Goal: Transaction & Acquisition: Purchase product/service

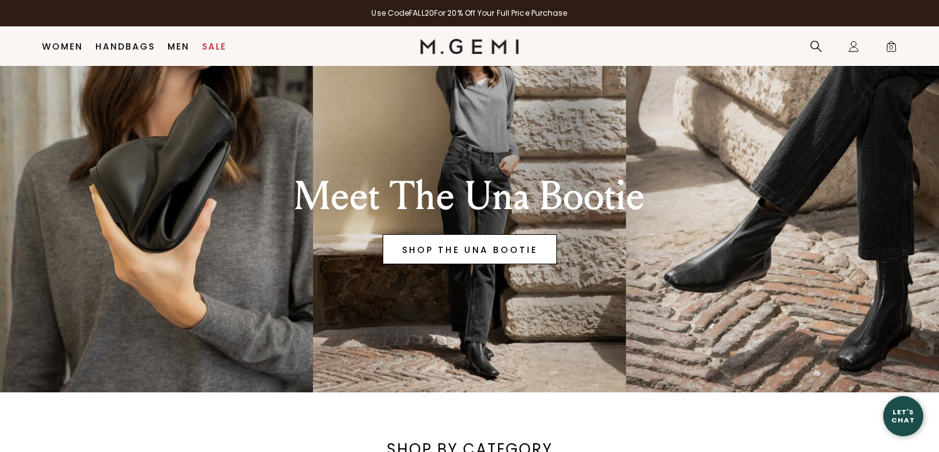
scroll to position [63, 0]
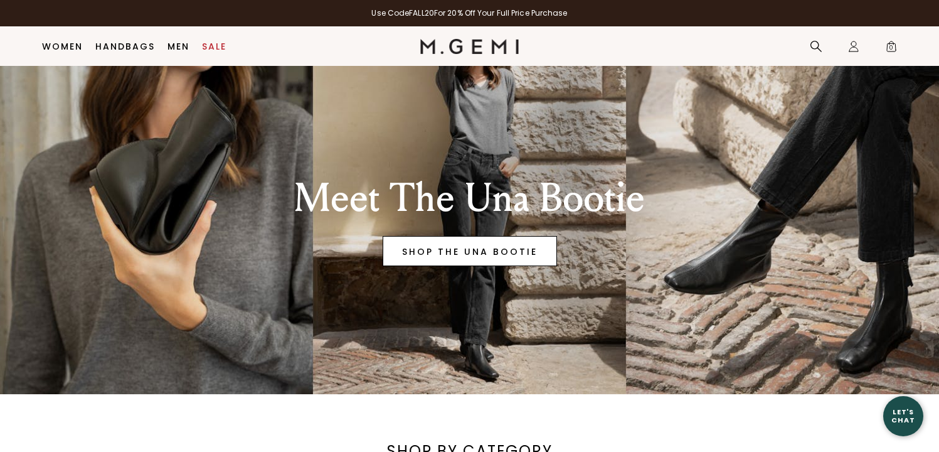
click at [443, 250] on link "SHOP THE UNA BOOTIE" at bounding box center [470, 251] width 174 height 30
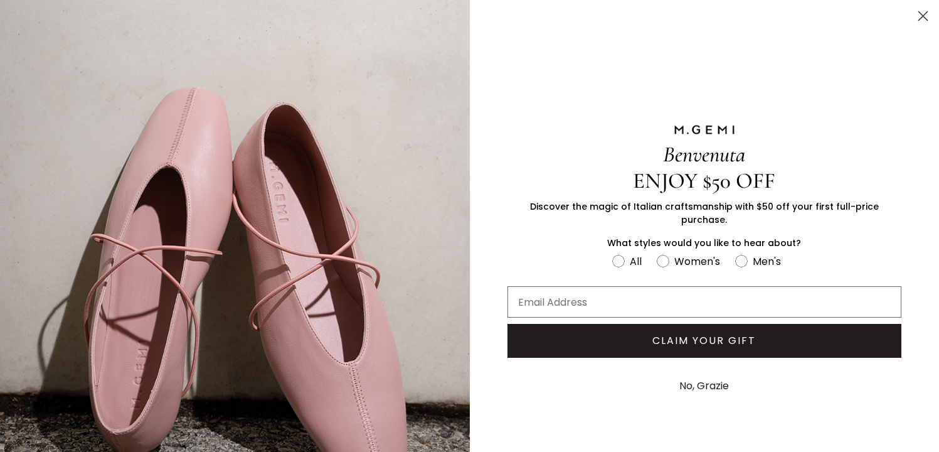
scroll to position [183, 0]
click at [925, 14] on icon "Close dialog" at bounding box center [923, 16] width 9 height 9
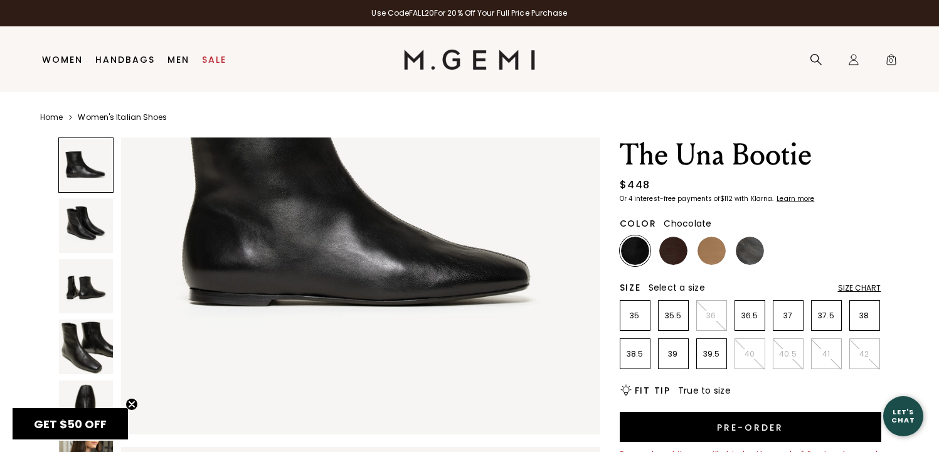
click at [676, 249] on img at bounding box center [673, 250] width 28 height 28
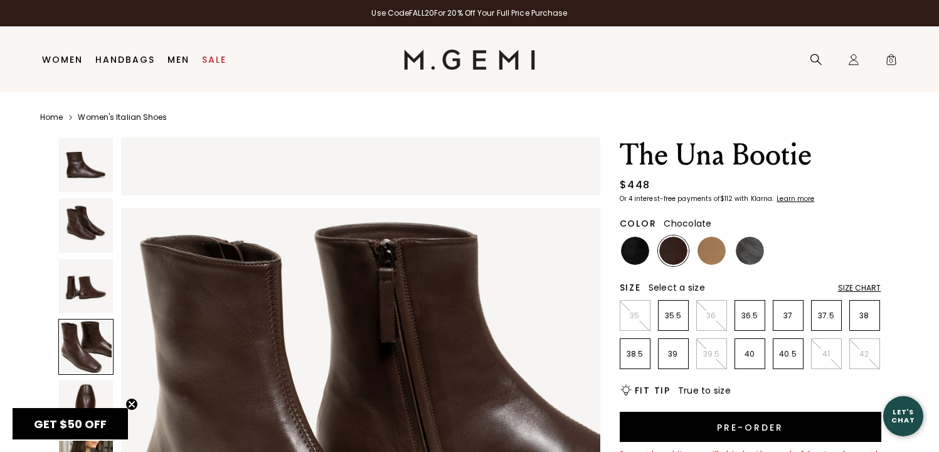
scroll to position [1403, 0]
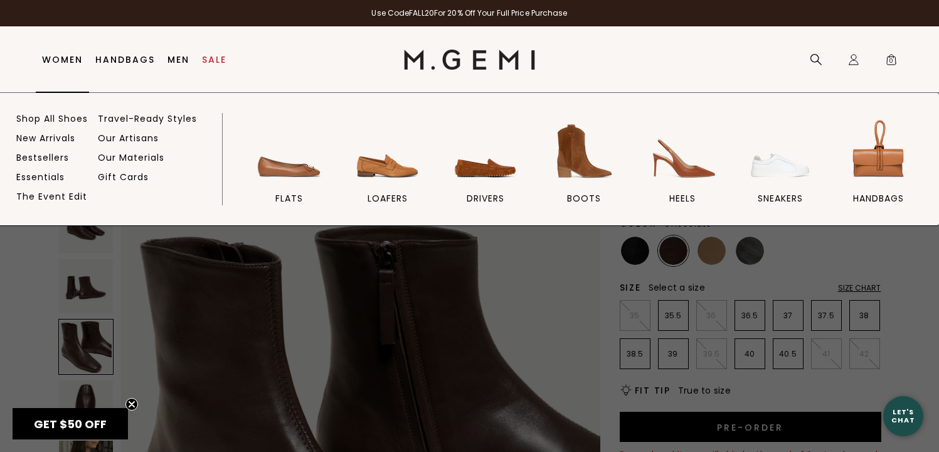
click at [77, 61] on link "Women" at bounding box center [62, 60] width 41 height 10
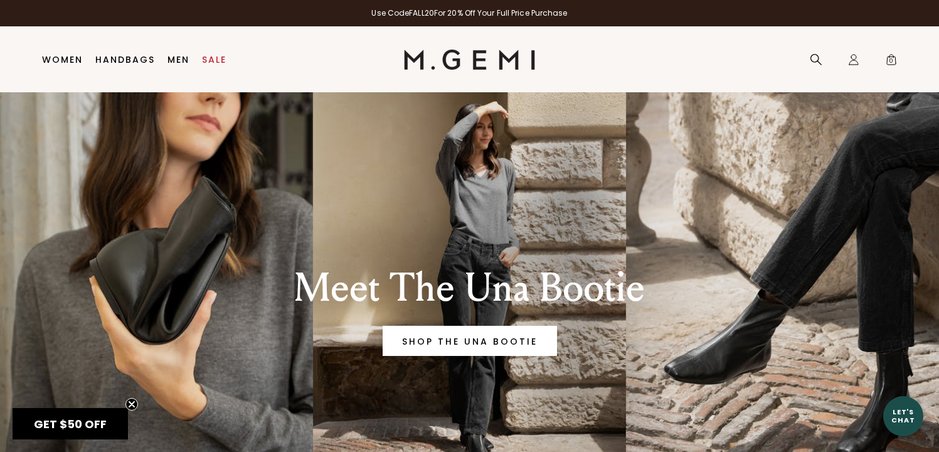
click at [77, 61] on link "Women" at bounding box center [62, 60] width 41 height 10
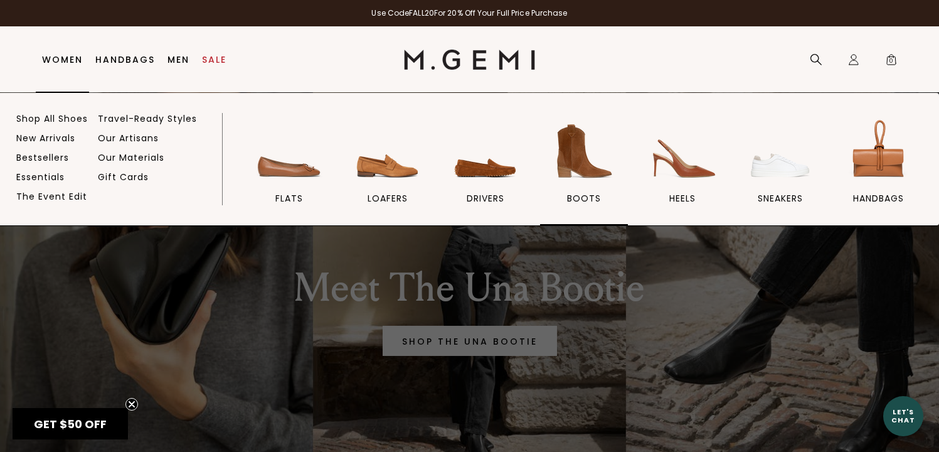
click at [568, 156] on img at bounding box center [584, 151] width 70 height 70
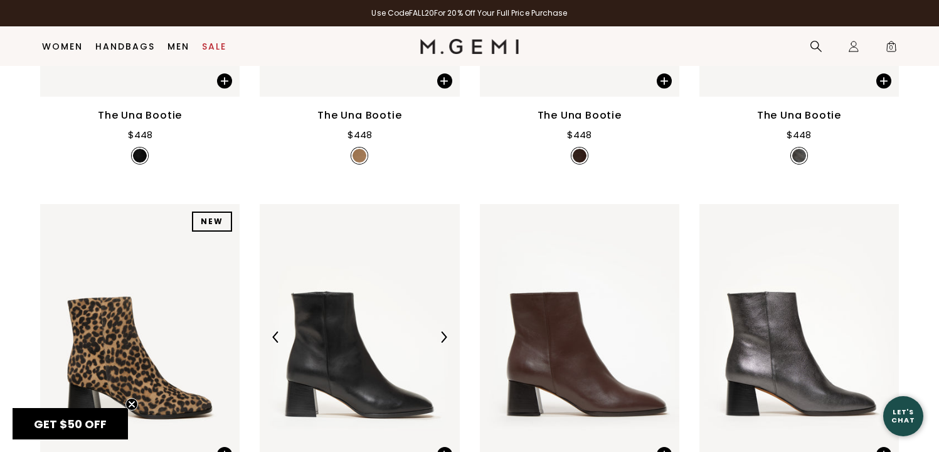
scroll to position [504, 0]
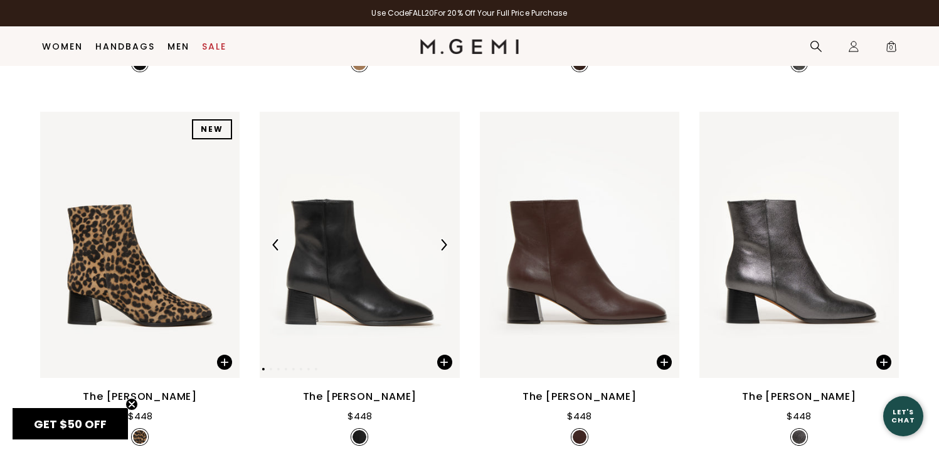
click at [370, 245] on div at bounding box center [359, 245] width 199 height 20
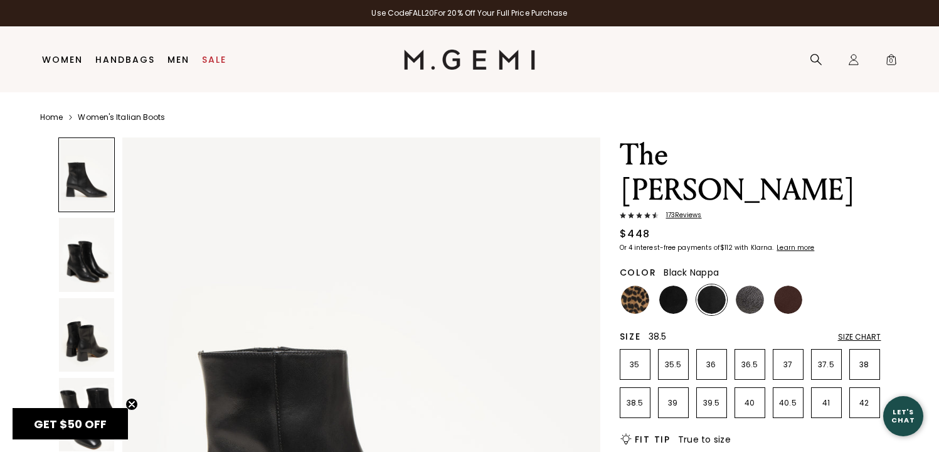
click at [636, 387] on li "38.5" at bounding box center [635, 402] width 31 height 31
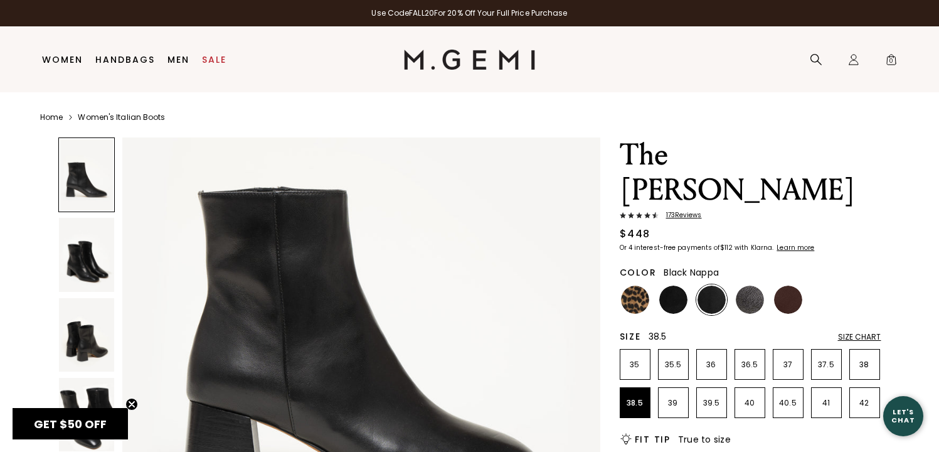
scroll to position [231, 0]
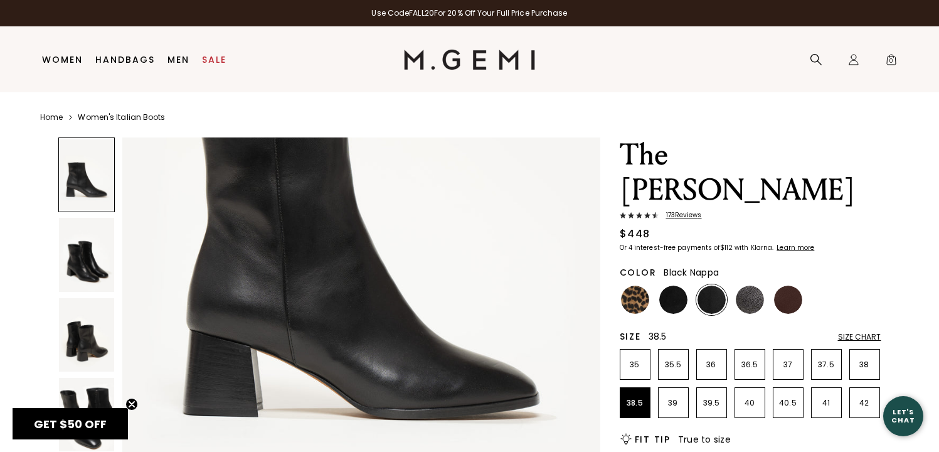
click at [73, 252] on img at bounding box center [86, 254] width 55 height 73
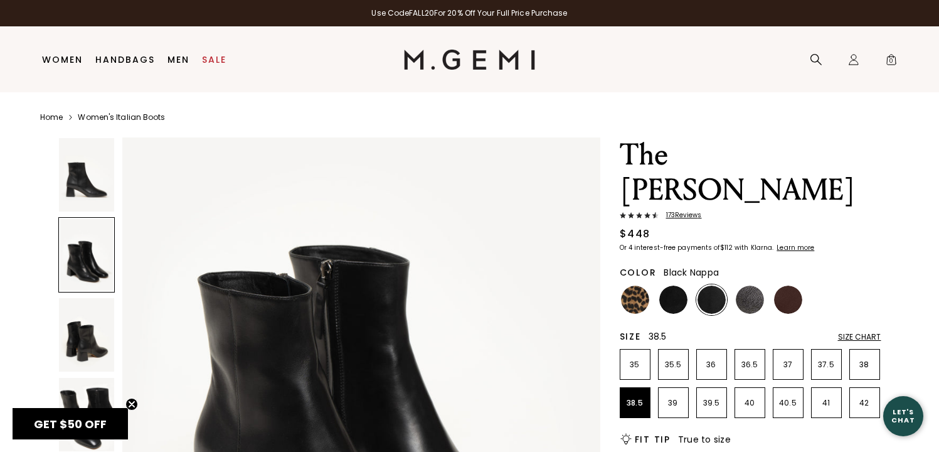
scroll to position [751, 0]
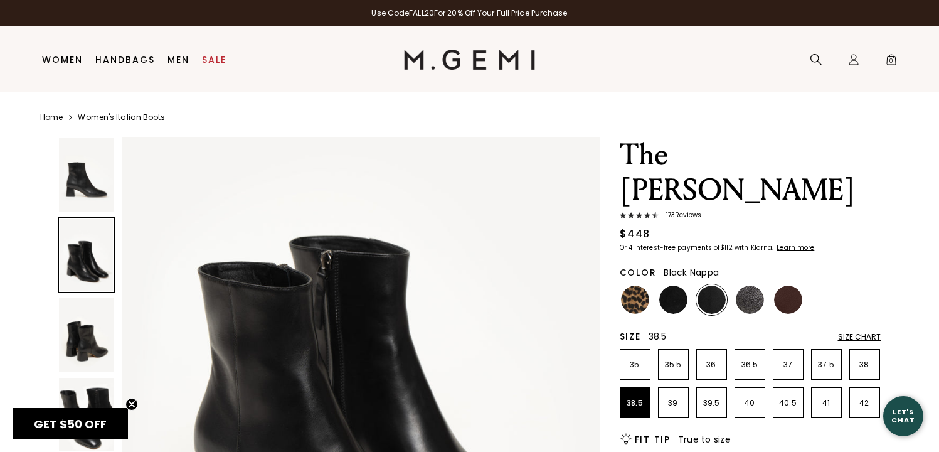
click at [74, 329] on img at bounding box center [86, 334] width 55 height 73
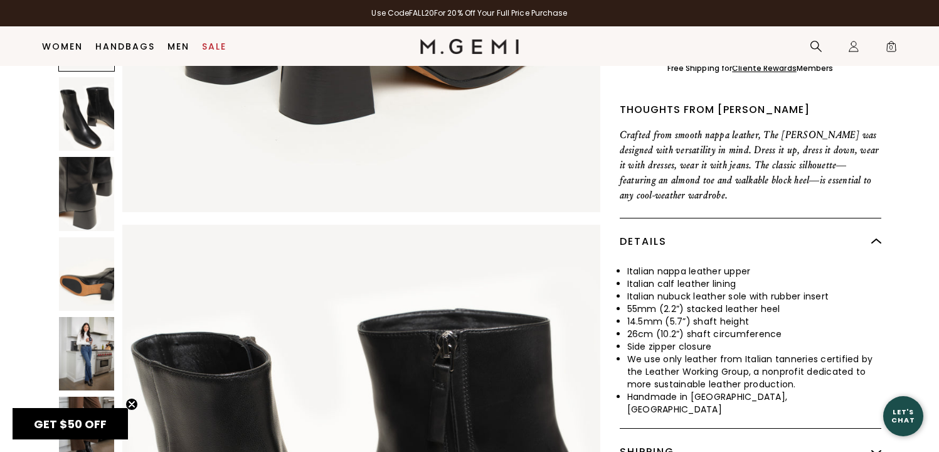
scroll to position [427, 0]
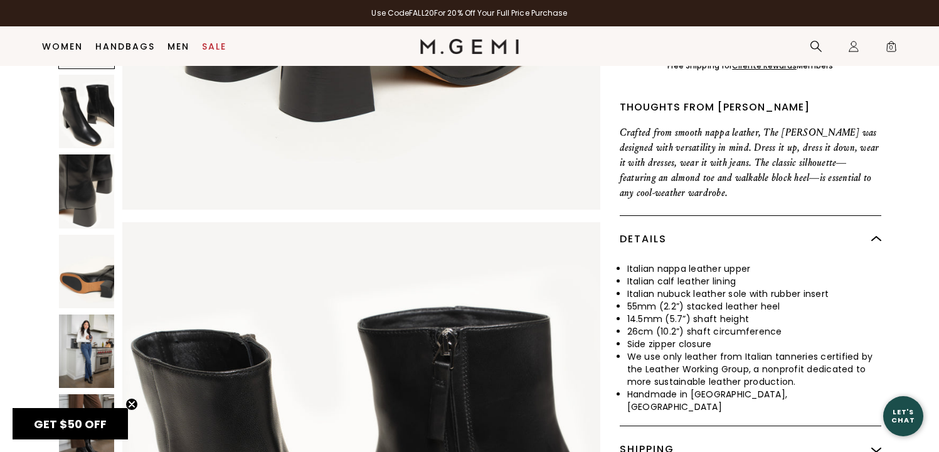
click at [95, 314] on img at bounding box center [86, 350] width 55 height 73
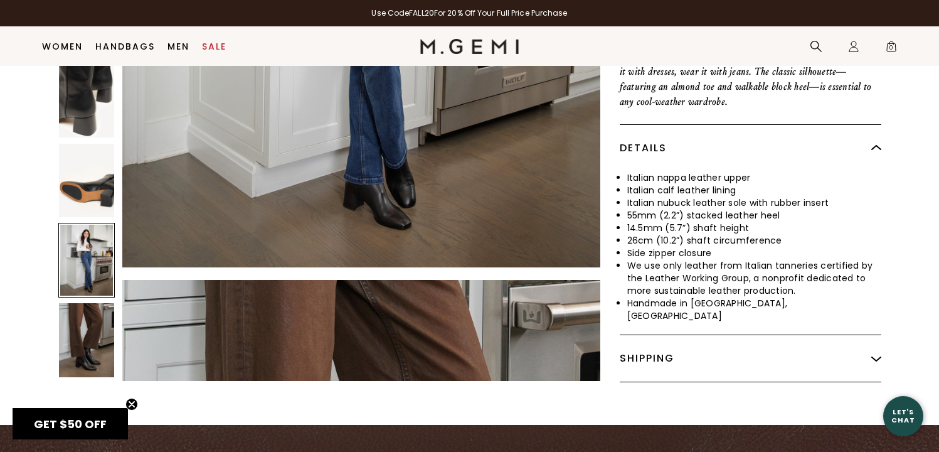
scroll to position [523, 0]
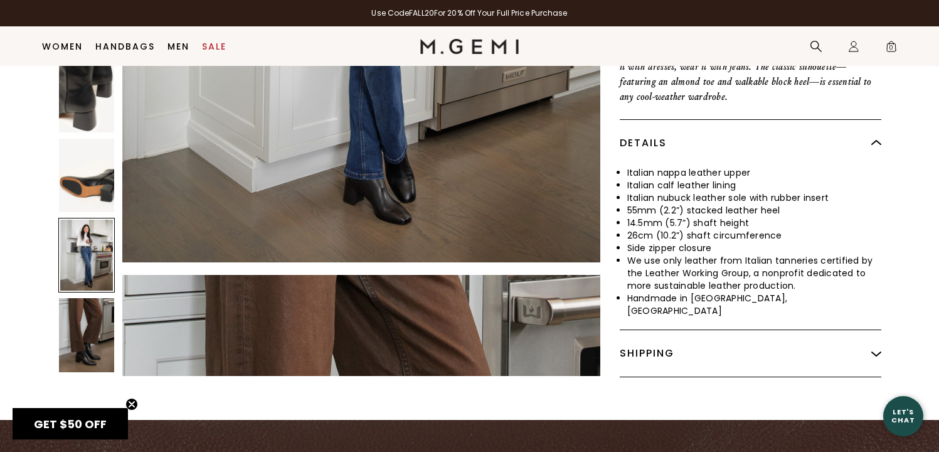
click at [85, 298] on img at bounding box center [86, 334] width 55 height 73
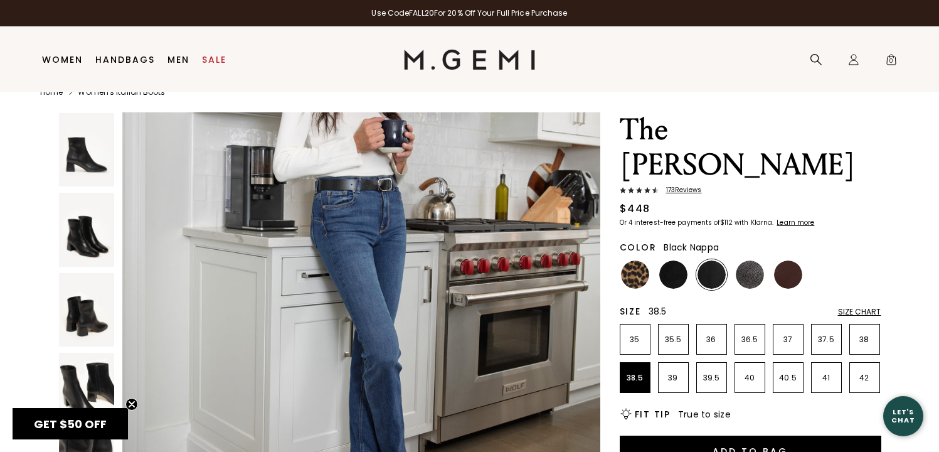
scroll to position [0, 0]
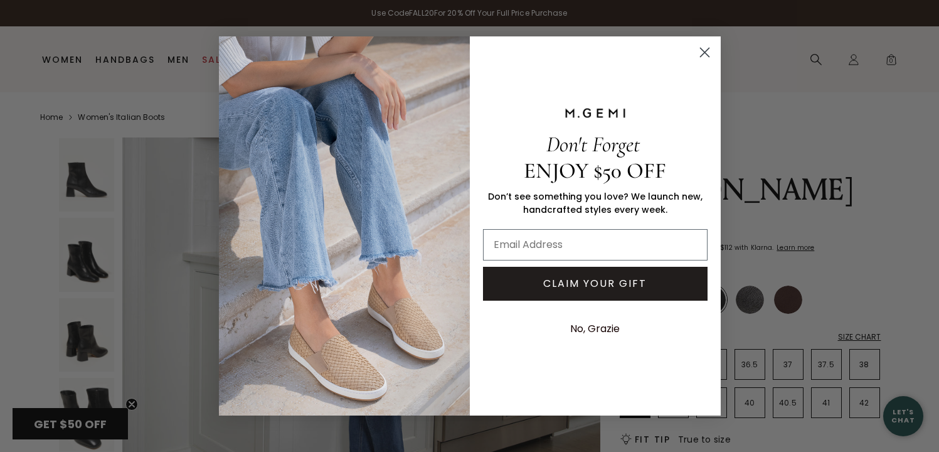
click at [705, 52] on circle "Close dialog" at bounding box center [704, 52] width 21 height 21
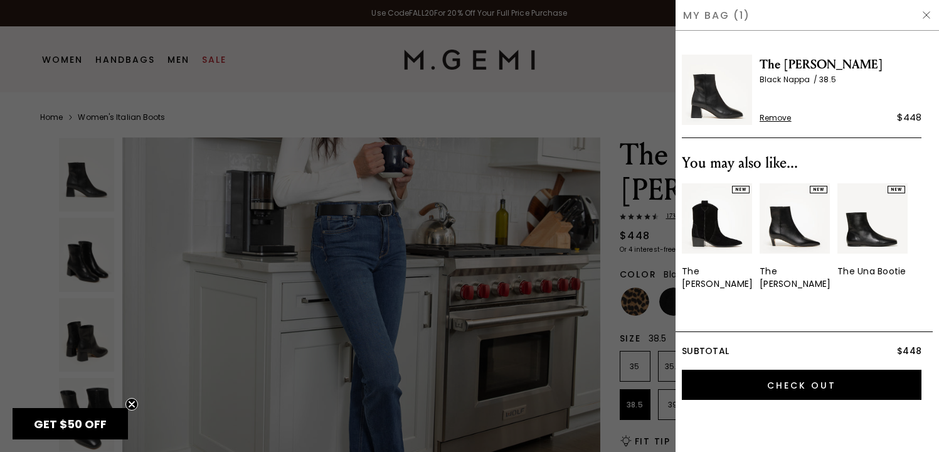
drag, startPoint x: 924, startPoint y: 14, endPoint x: 828, endPoint y: 13, distance: 96.0
click at [923, 14] on img at bounding box center [926, 15] width 10 height 10
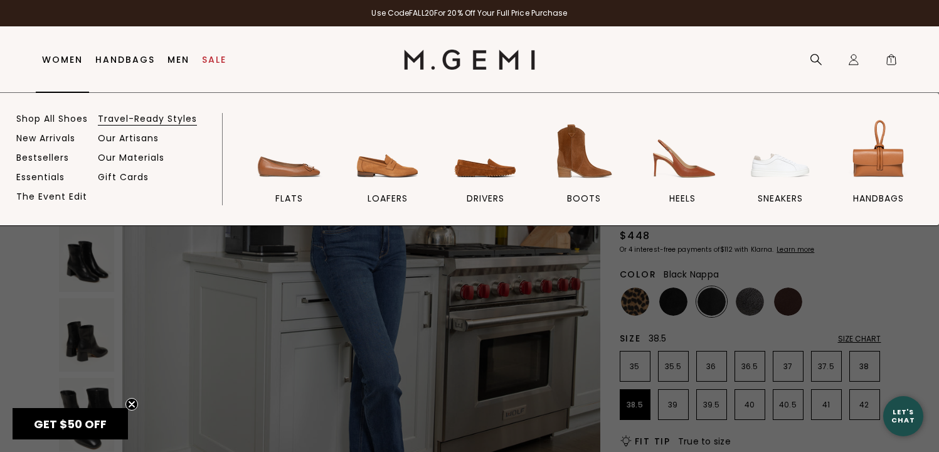
click at [142, 120] on link "Travel-Ready Styles" at bounding box center [147, 118] width 99 height 11
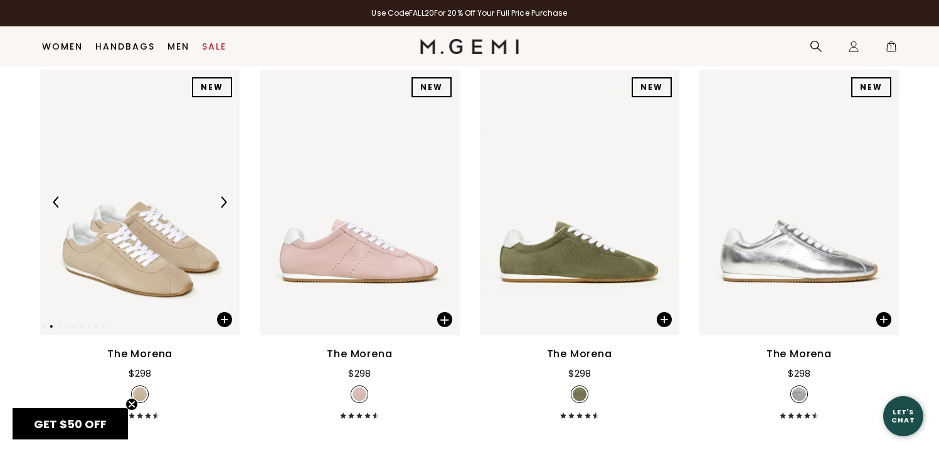
scroll to position [562, 0]
click at [164, 193] on img at bounding box center [139, 202] width 199 height 266
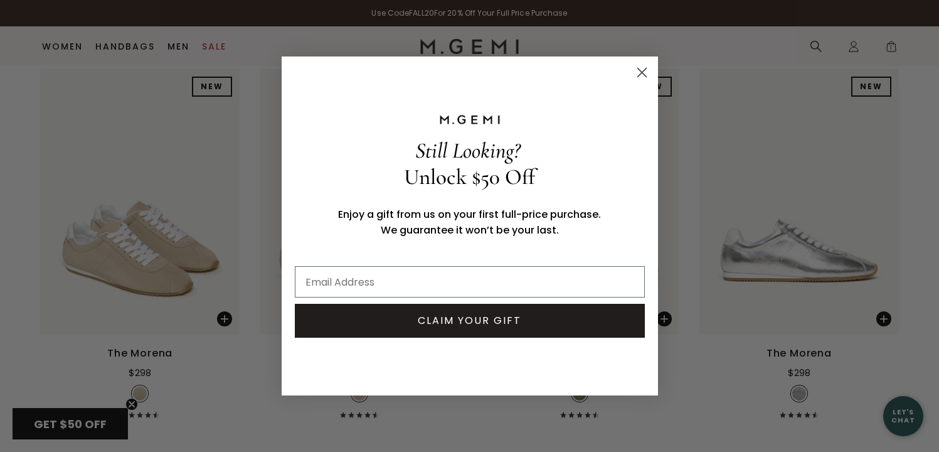
click at [640, 76] on circle "Close dialog" at bounding box center [641, 72] width 21 height 21
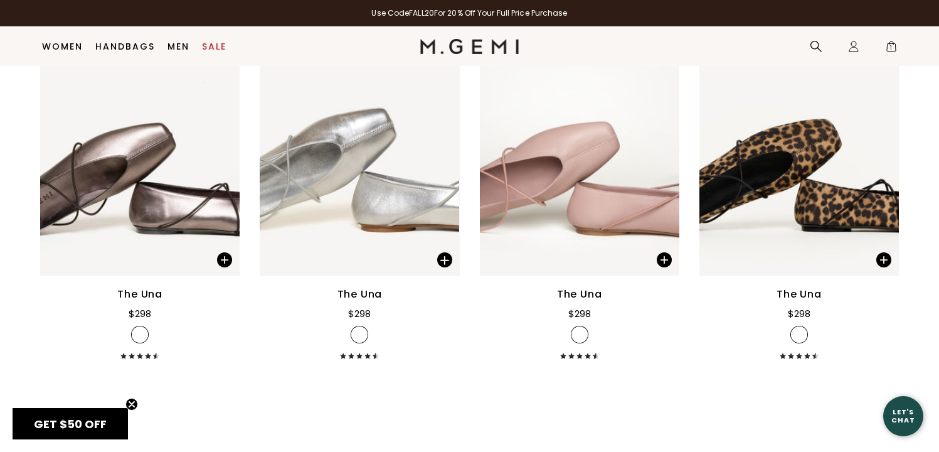
scroll to position [1704, 0]
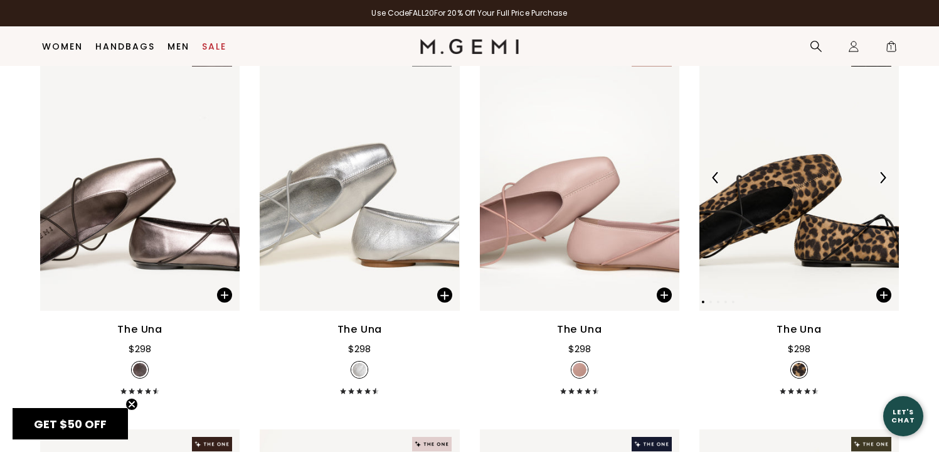
click at [880, 172] on img at bounding box center [882, 177] width 11 height 11
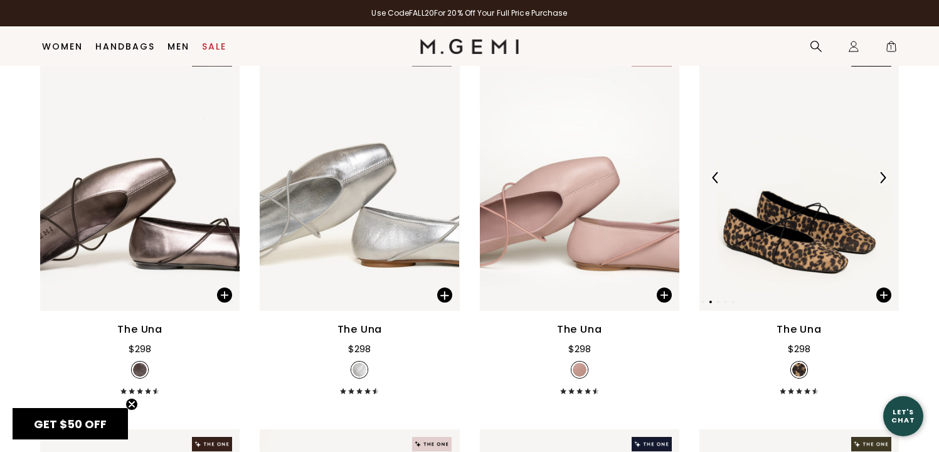
click at [880, 172] on img at bounding box center [882, 177] width 11 height 11
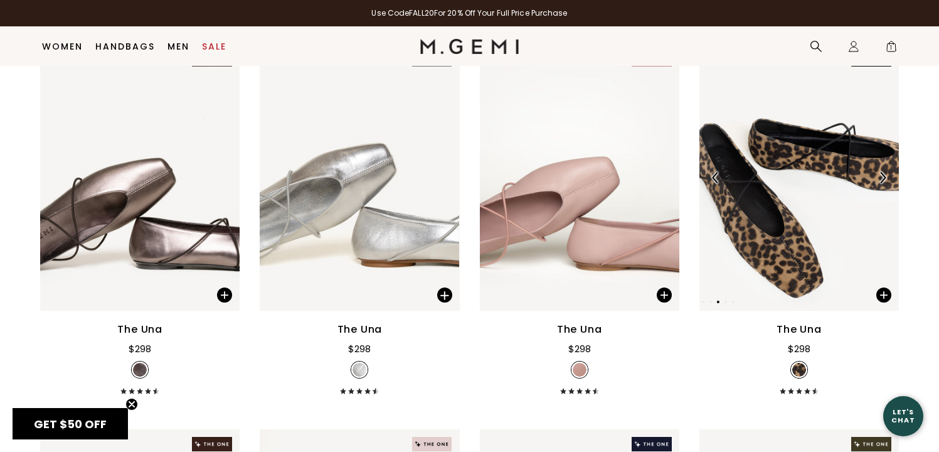
click at [880, 172] on img at bounding box center [882, 177] width 11 height 11
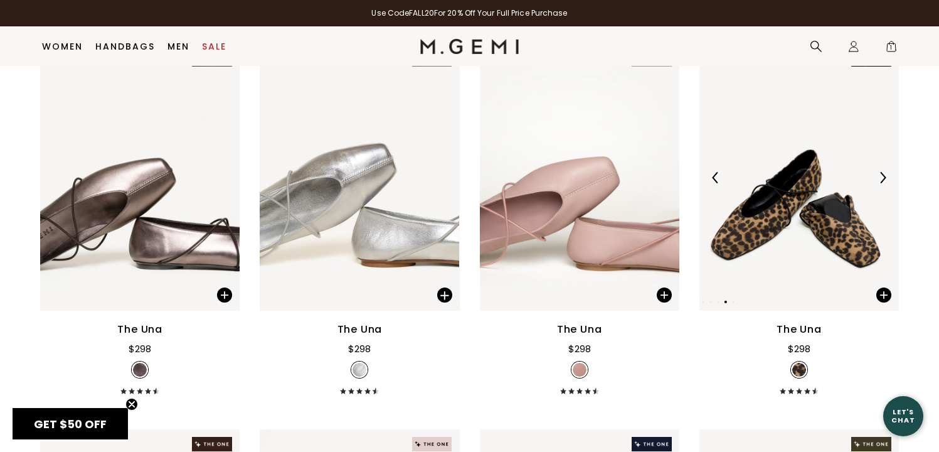
click at [880, 172] on img at bounding box center [882, 177] width 11 height 11
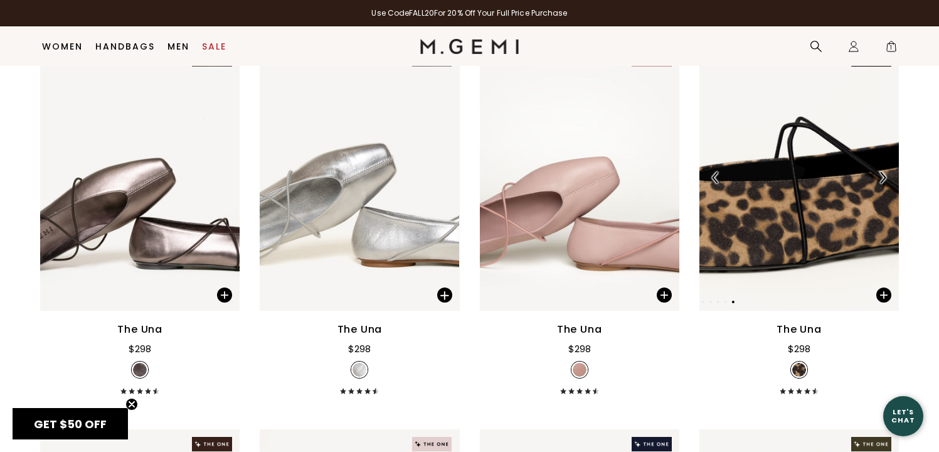
click at [880, 172] on img at bounding box center [882, 177] width 11 height 11
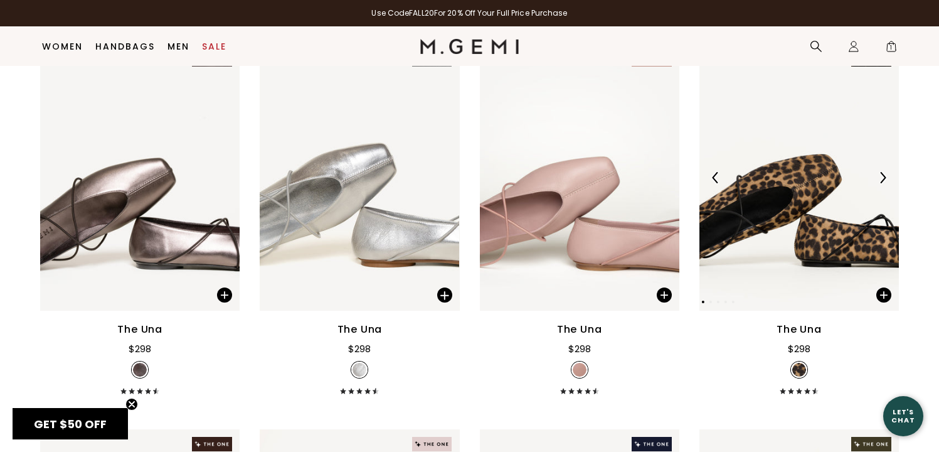
click at [880, 172] on img at bounding box center [882, 177] width 11 height 11
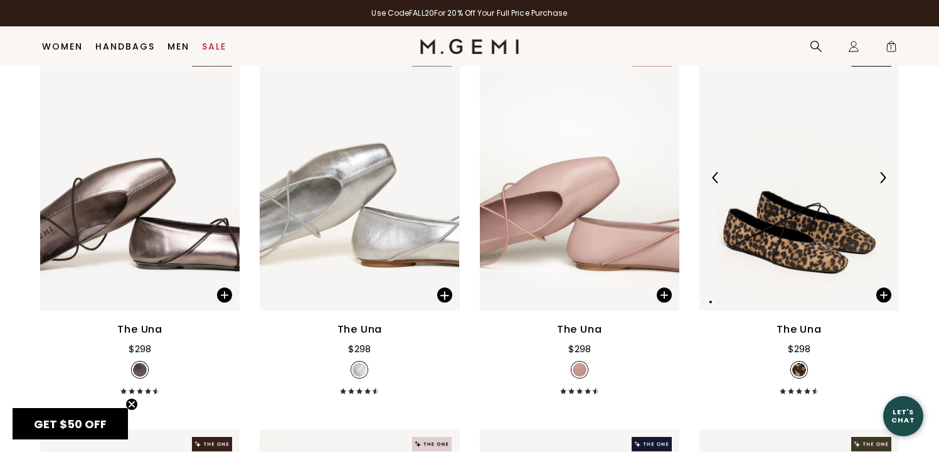
click at [880, 172] on img at bounding box center [882, 177] width 11 height 11
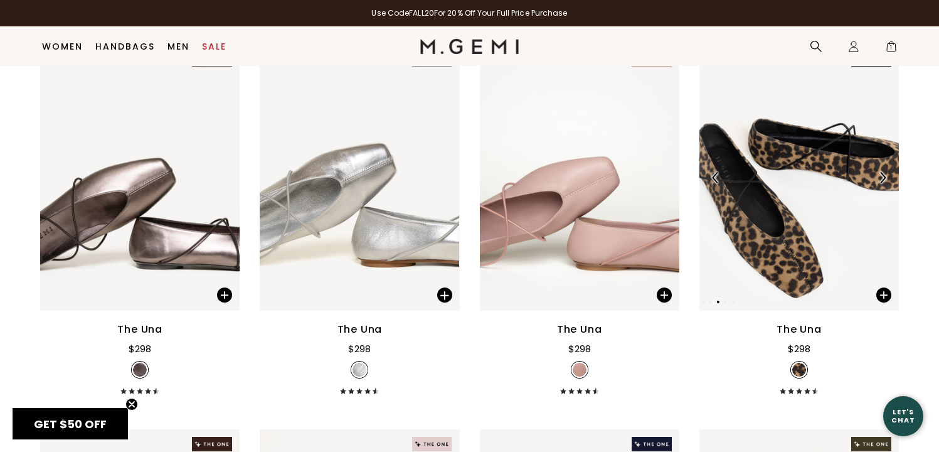
click at [822, 129] on img at bounding box center [798, 178] width 199 height 266
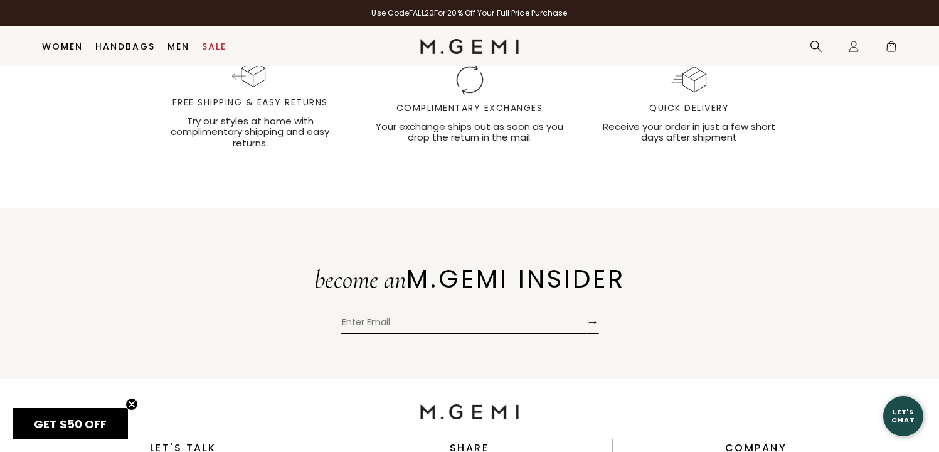
scroll to position [8657, 0]
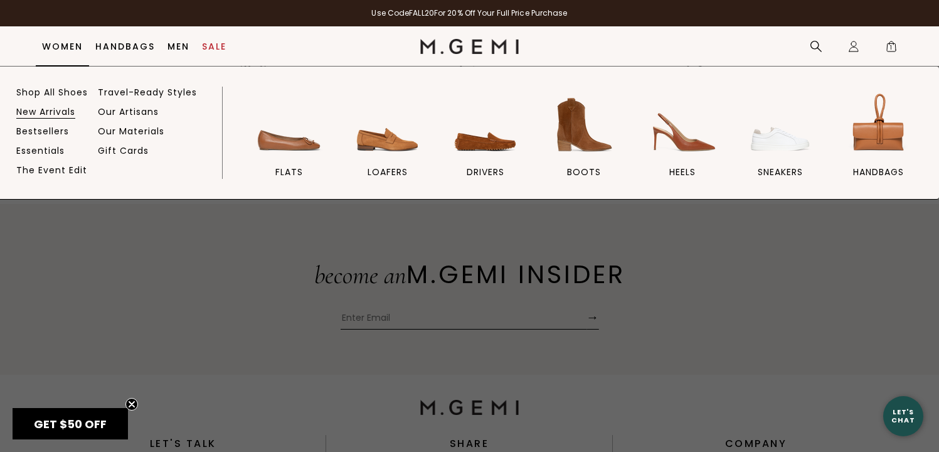
click at [36, 112] on link "New Arrivals" at bounding box center [45, 111] width 59 height 11
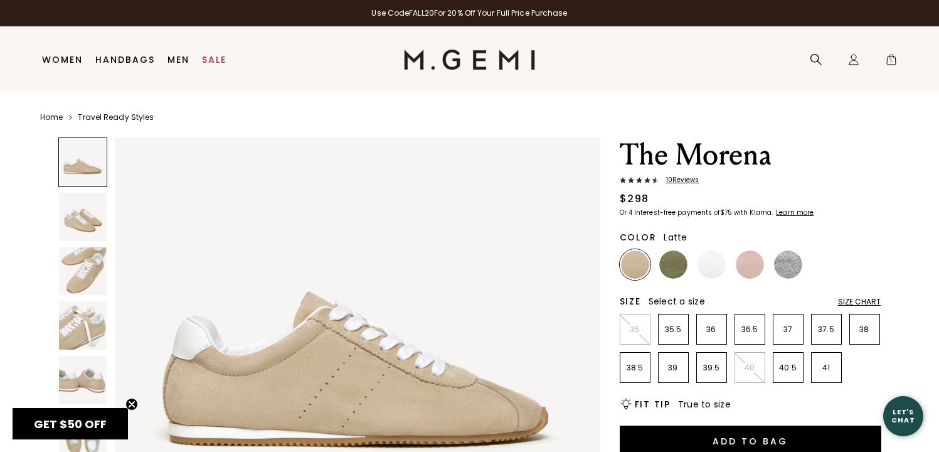
scroll to position [51, 0]
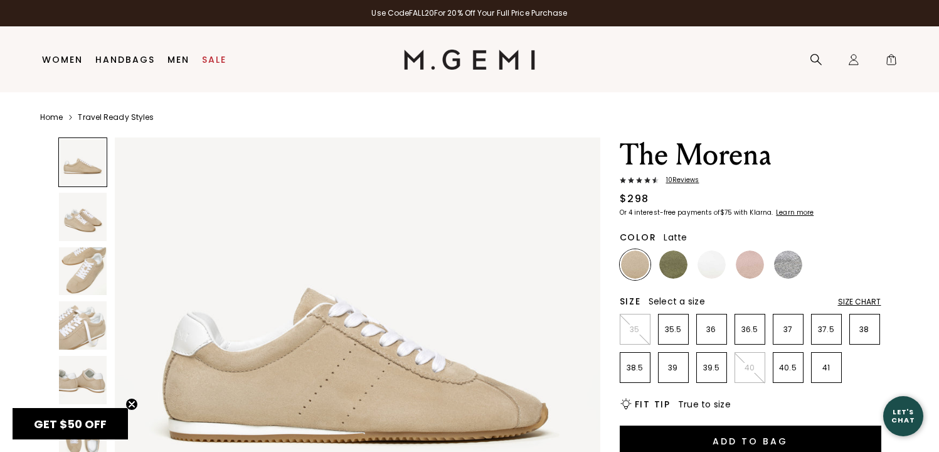
click at [691, 178] on span "10 Review s" at bounding box center [679, 180] width 41 height 8
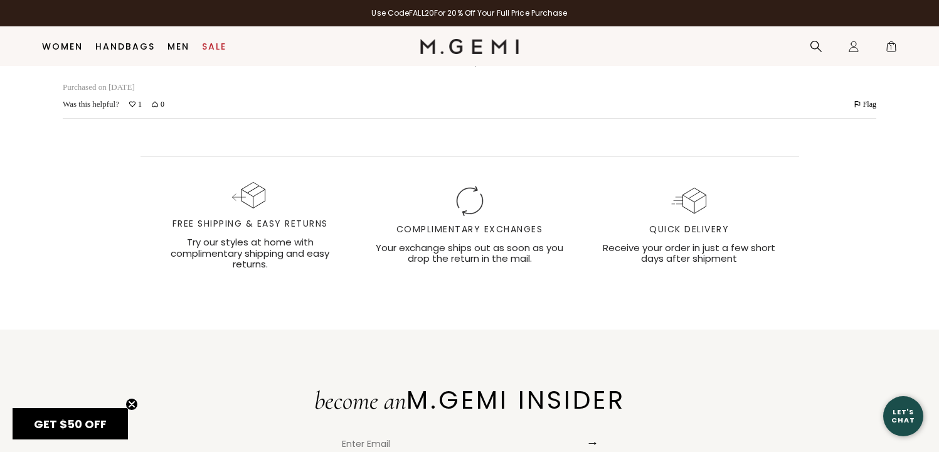
scroll to position [3728, 0]
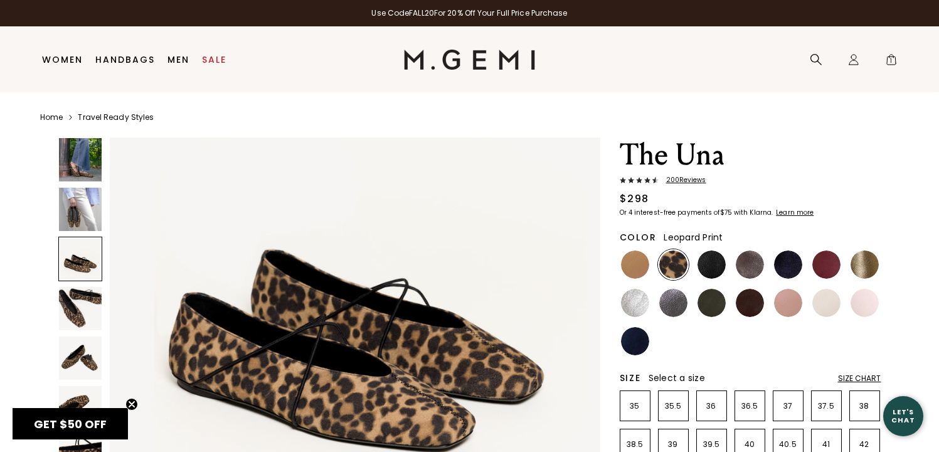
scroll to position [1100, 0]
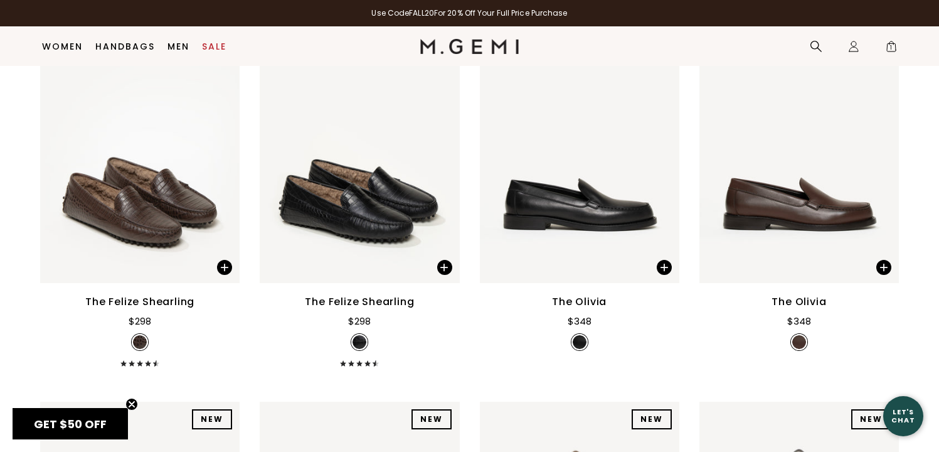
scroll to position [611, 0]
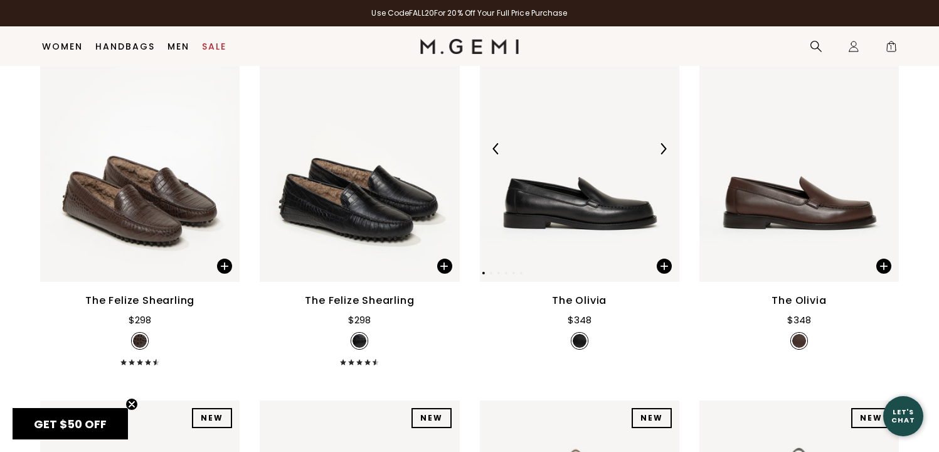
click at [662, 148] on img at bounding box center [662, 148] width 11 height 11
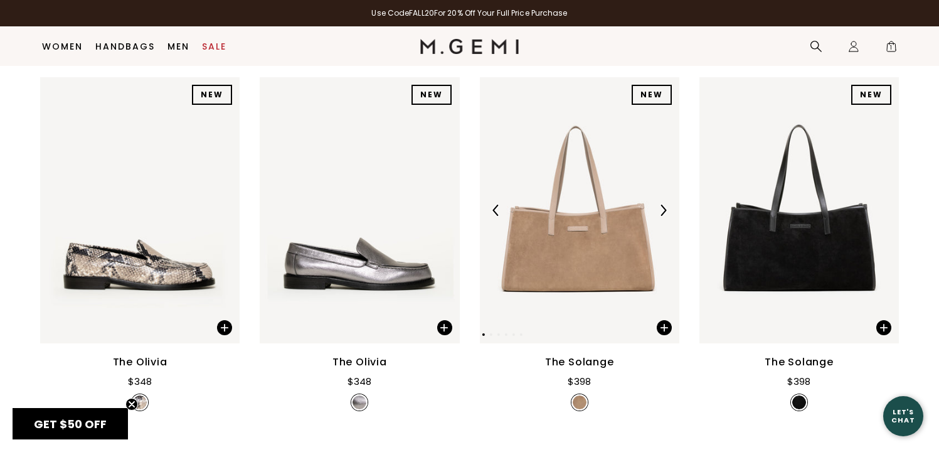
scroll to position [936, 0]
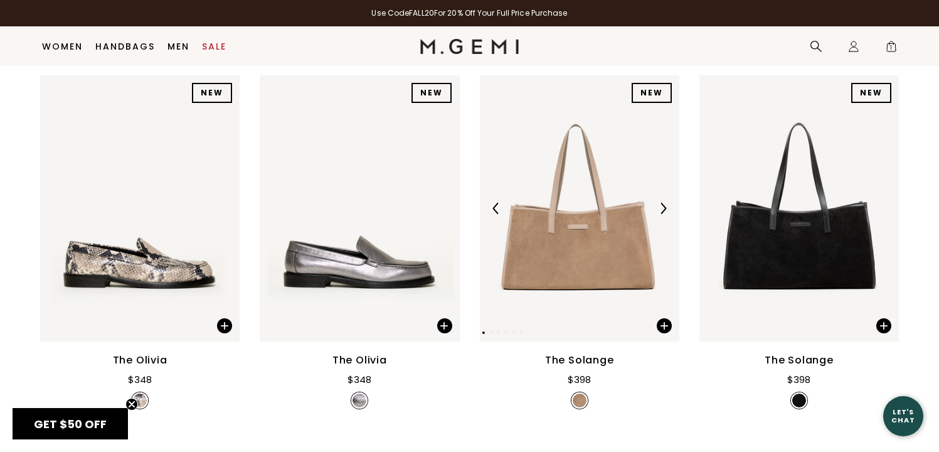
click at [667, 213] on img at bounding box center [662, 208] width 11 height 11
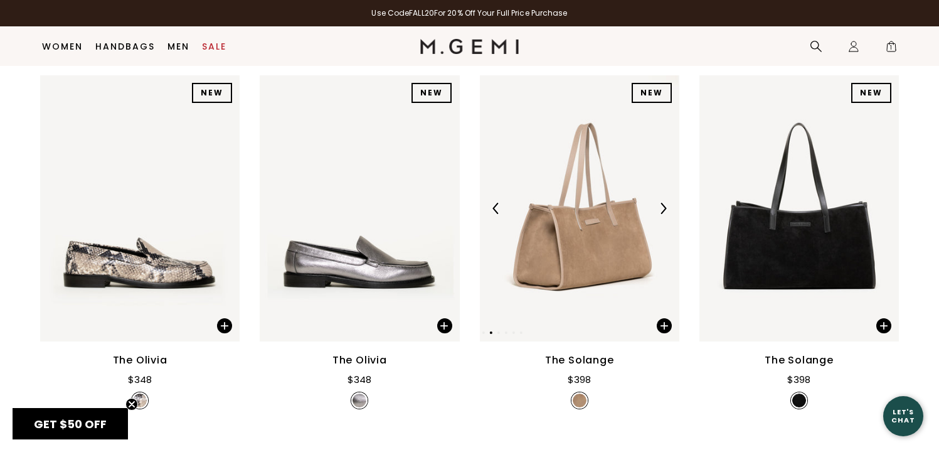
click at [667, 213] on img at bounding box center [662, 208] width 11 height 11
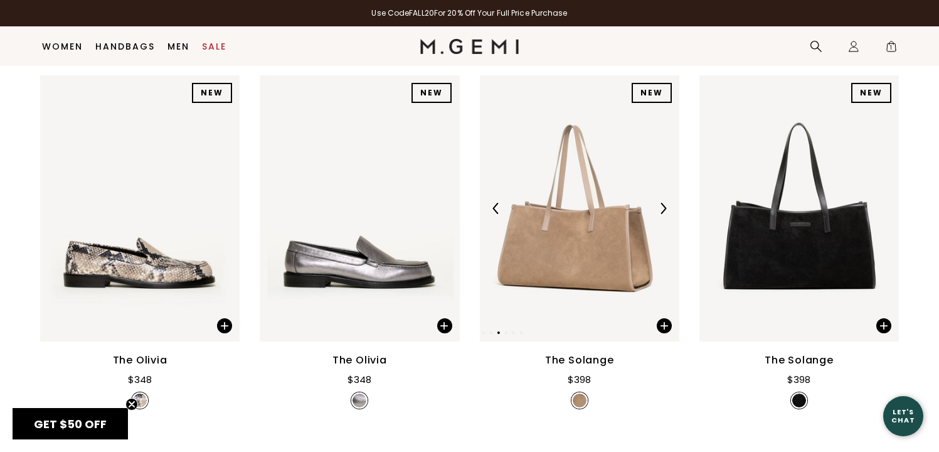
click at [667, 213] on img at bounding box center [662, 208] width 11 height 11
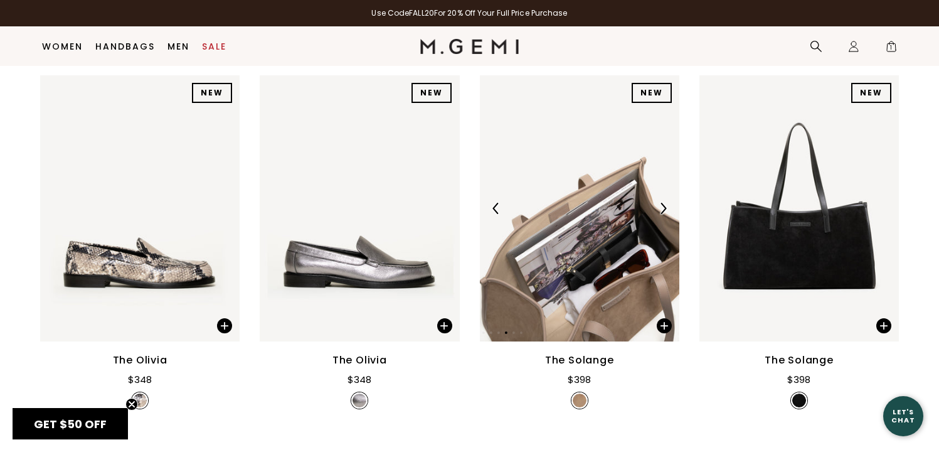
click at [667, 213] on img at bounding box center [662, 208] width 11 height 11
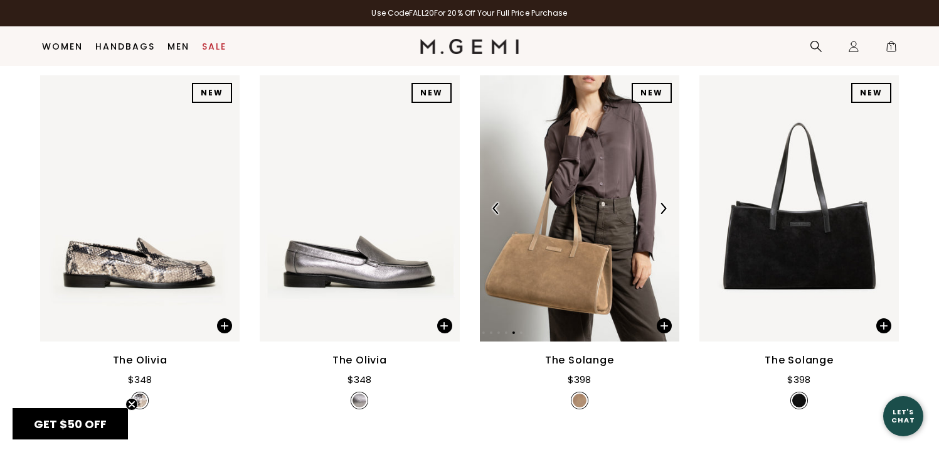
click at [667, 213] on img at bounding box center [662, 208] width 11 height 11
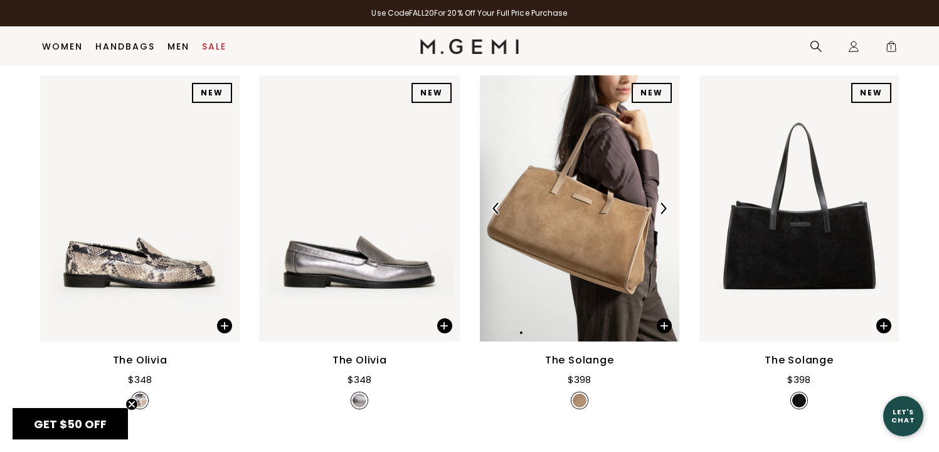
click at [667, 213] on img at bounding box center [662, 208] width 11 height 11
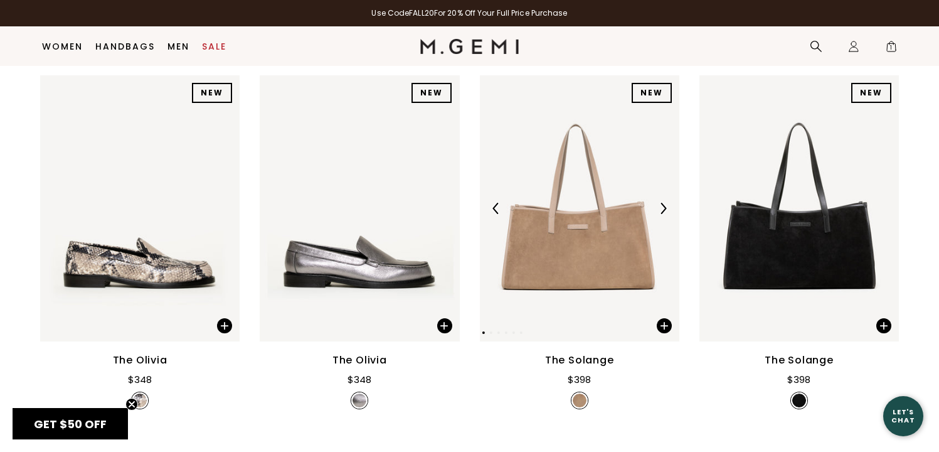
click at [667, 213] on img at bounding box center [662, 208] width 11 height 11
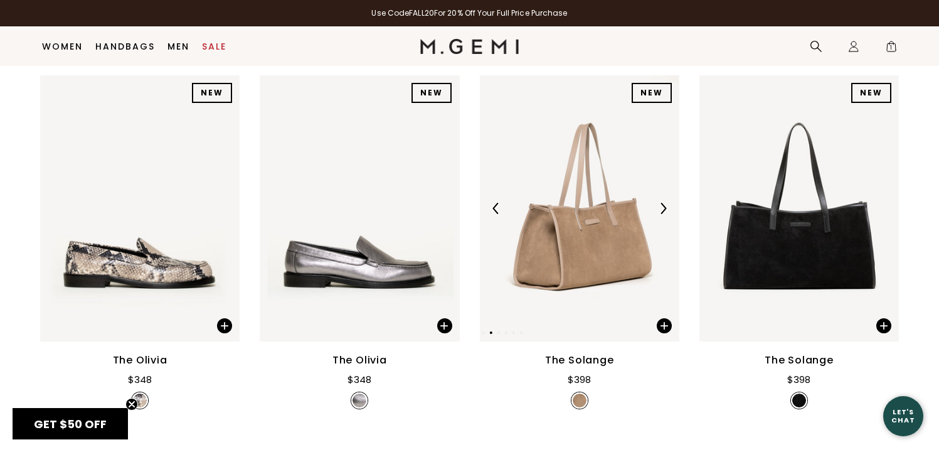
click at [605, 228] on img at bounding box center [579, 208] width 199 height 266
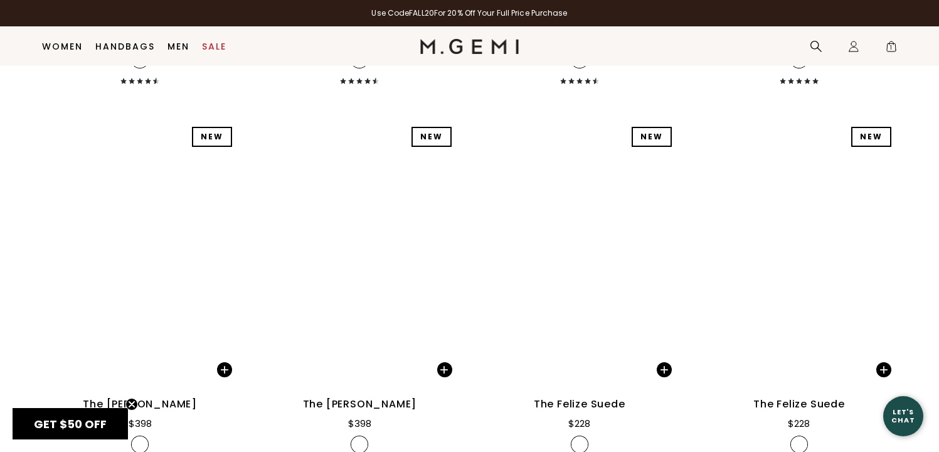
scroll to position [4400, 0]
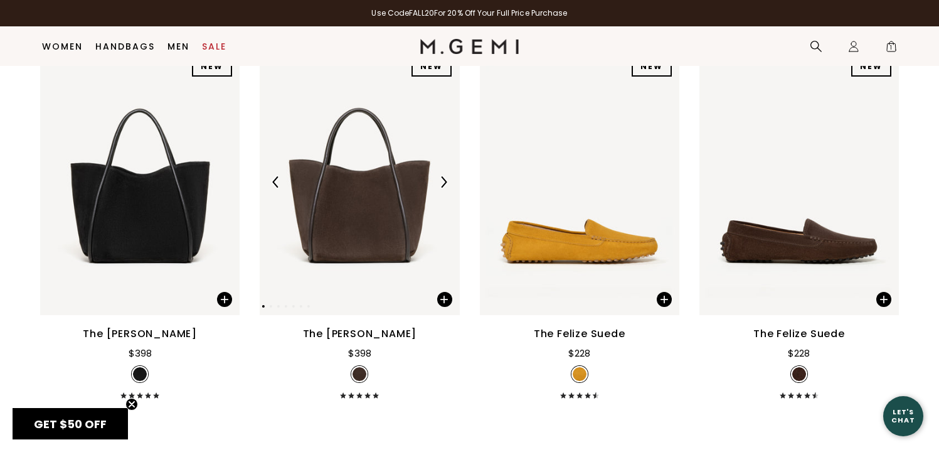
click at [442, 188] on div at bounding box center [443, 182] width 20 height 20
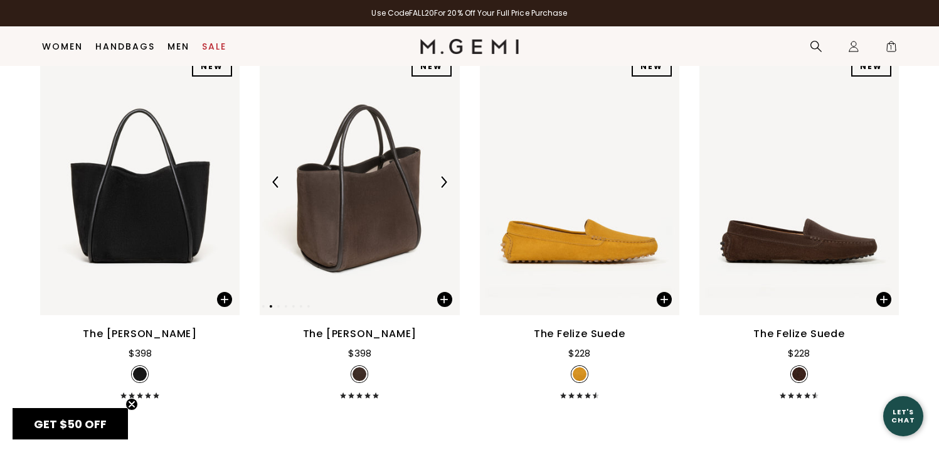
click at [442, 188] on div at bounding box center [443, 182] width 20 height 20
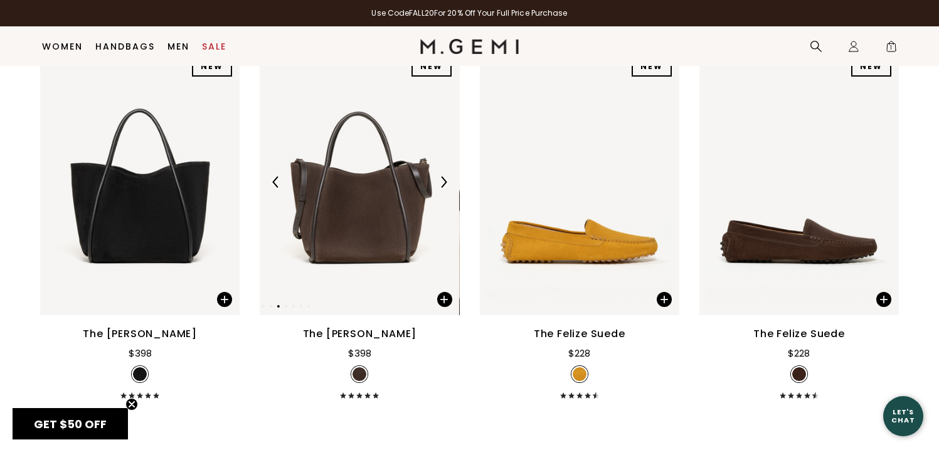
click at [442, 188] on div at bounding box center [443, 182] width 20 height 20
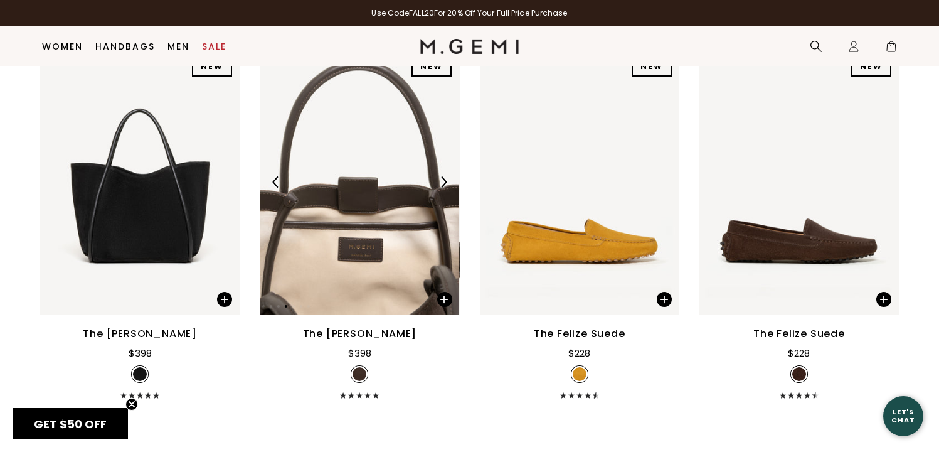
click at [442, 188] on div at bounding box center [443, 182] width 20 height 20
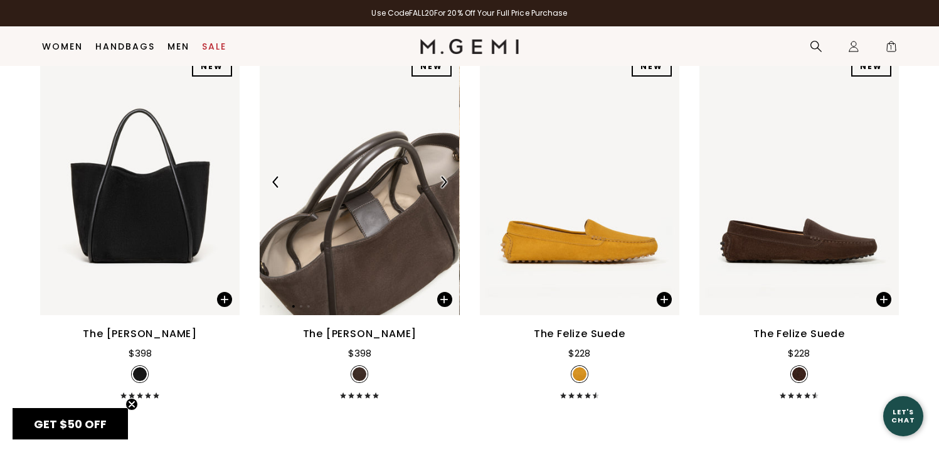
click at [442, 188] on div at bounding box center [443, 182] width 20 height 20
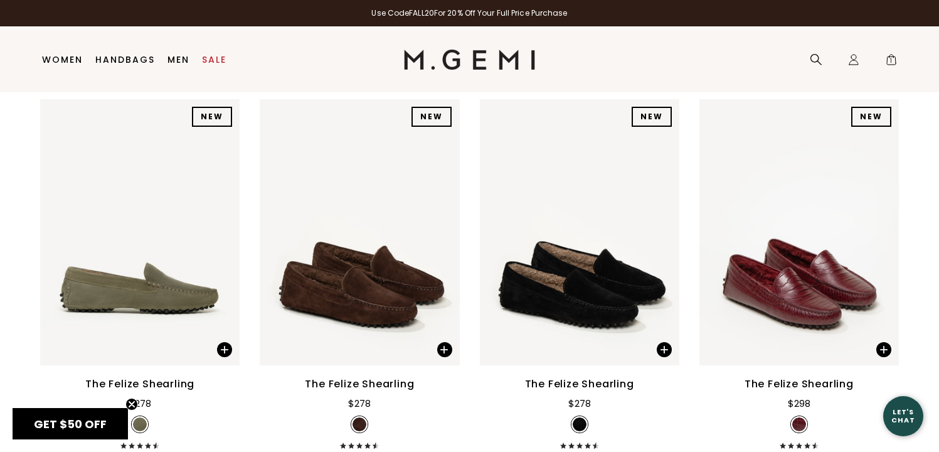
scroll to position [0, 0]
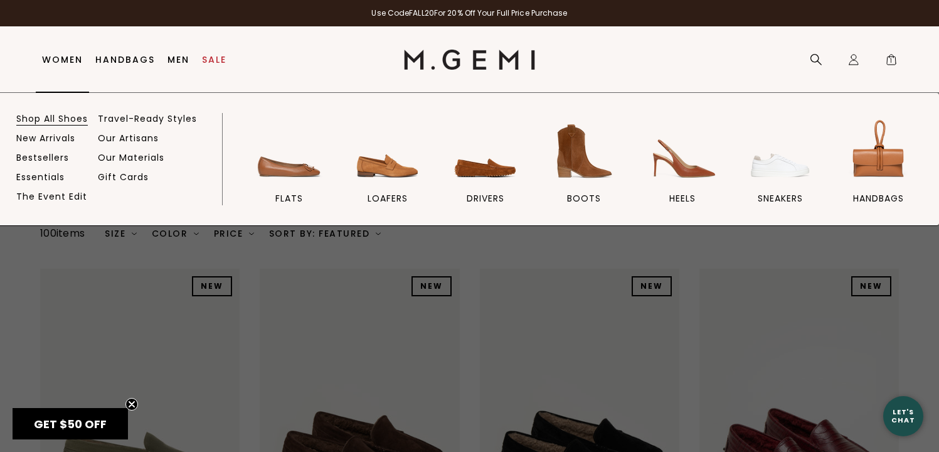
click at [55, 119] on link "Shop All Shoes" at bounding box center [52, 118] width 72 height 11
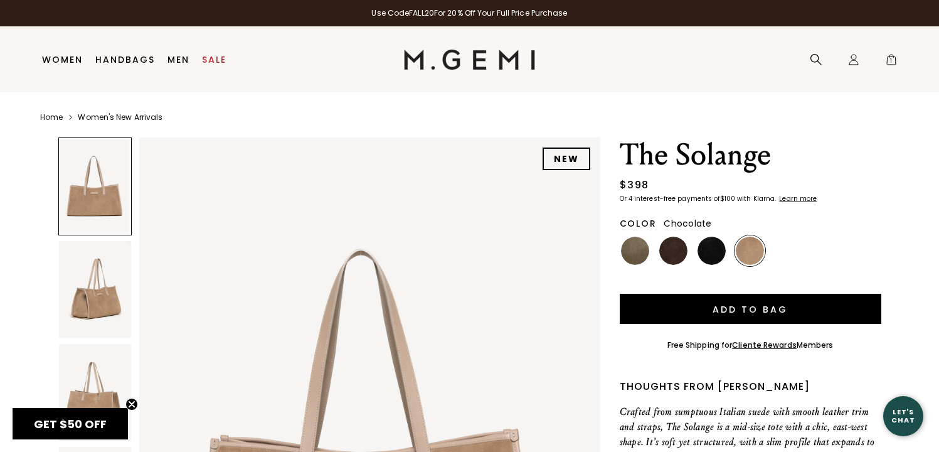
click at [684, 250] on img at bounding box center [673, 250] width 28 height 28
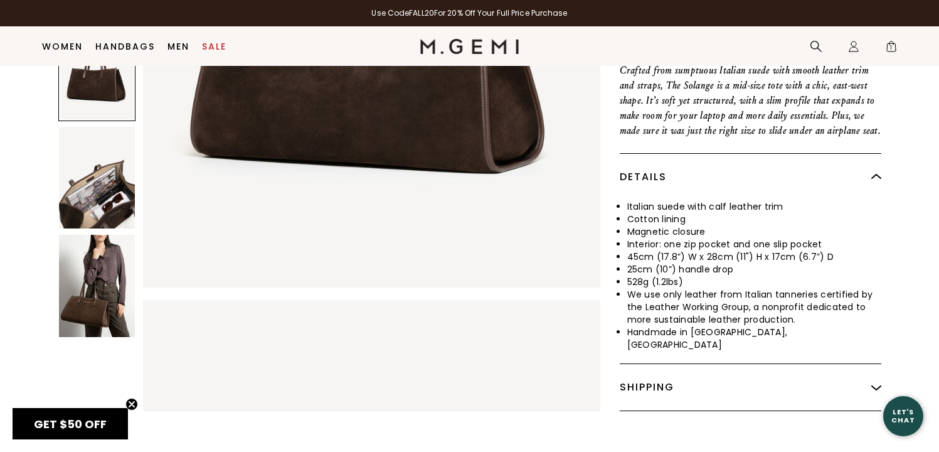
scroll to position [341, 0]
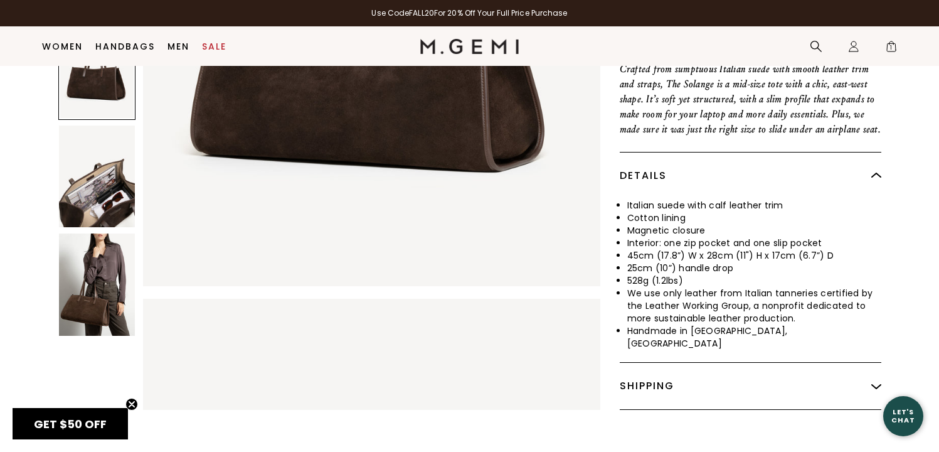
click at [85, 180] on img at bounding box center [97, 177] width 77 height 102
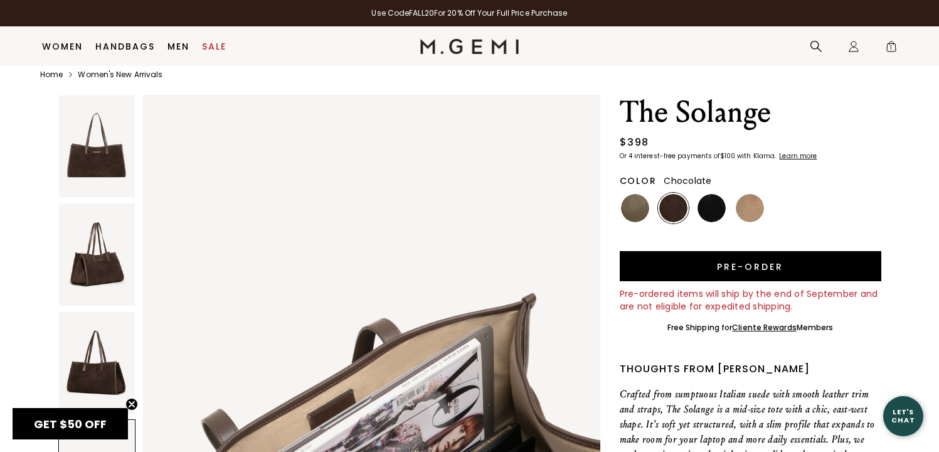
scroll to position [0, 0]
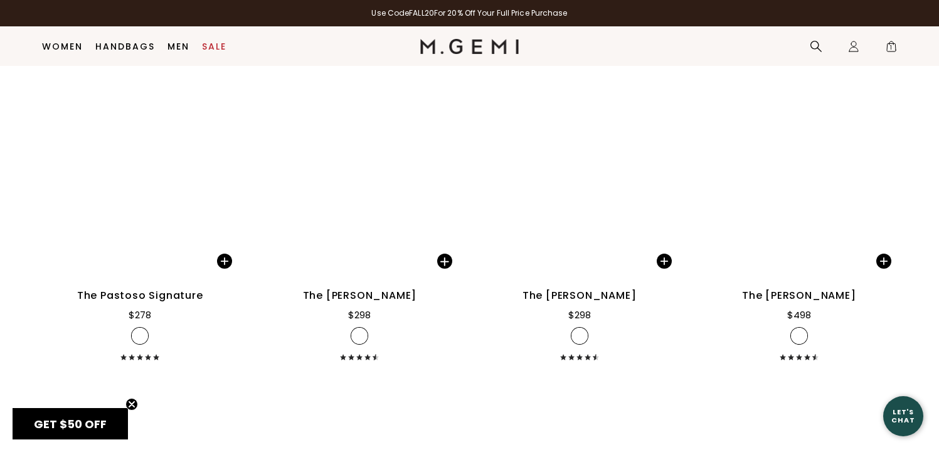
scroll to position [14081, 0]
